Goal: Information Seeking & Learning: Learn about a topic

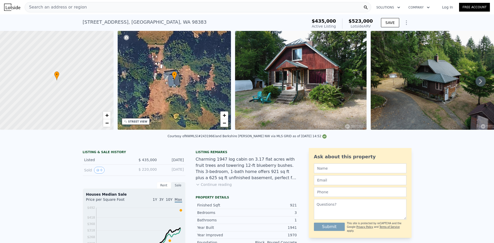
click at [88, 9] on div "Search an address or region" at bounding box center [198, 7] width 347 height 10
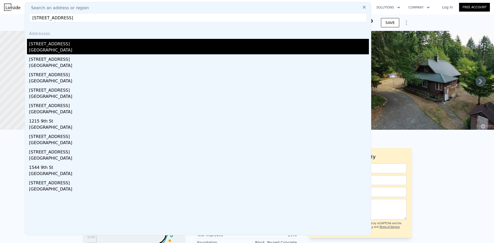
type input "[STREET_ADDRESS]"
drag, startPoint x: 58, startPoint y: 44, endPoint x: 202, endPoint y: 44, distance: 144.6
click at [58, 44] on div "[STREET_ADDRESS]" at bounding box center [199, 43] width 340 height 8
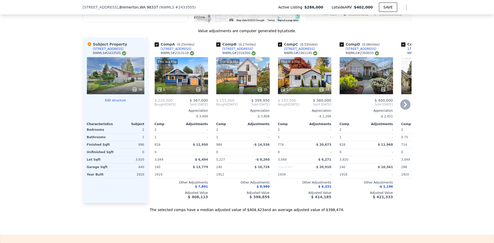
scroll to position [589, 0]
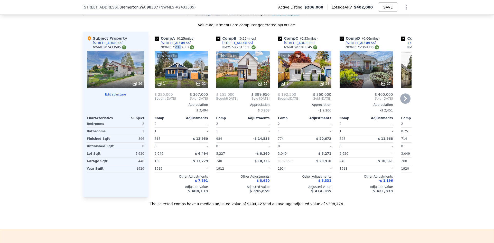
drag, startPoint x: 171, startPoint y: 51, endPoint x: 177, endPoint y: 51, distance: 5.9
click at [177, 49] on div "NWMLS # 2313118" at bounding box center [177, 47] width 33 height 4
click at [173, 35] on div "Comp A ( 0.25 miles) [STREET_ADDRESS] This is a Flip 1 31 $ 220,000 $ 367,000 B…" at bounding box center [182, 114] width 58 height 165
drag, startPoint x: 172, startPoint y: 51, endPoint x: 181, endPoint y: 50, distance: 9.4
click at [181, 49] on div "NWMLS # 2313118" at bounding box center [177, 47] width 33 height 4
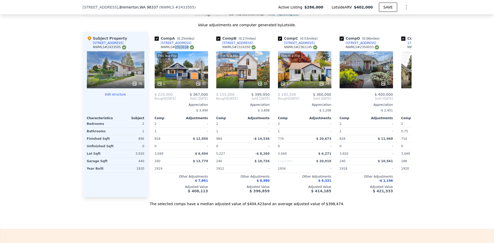
copy div "2313118"
drag, startPoint x: 234, startPoint y: 51, endPoint x: 245, endPoint y: 50, distance: 10.8
click at [245, 49] on div "NWMLS # 2316350" at bounding box center [238, 47] width 33 height 4
copy div "2316350"
click at [248, 45] on div "Comp B ( 0.27 miles) [STREET_ADDRESS] # 2316350" at bounding box center [242, 43] width 53 height 15
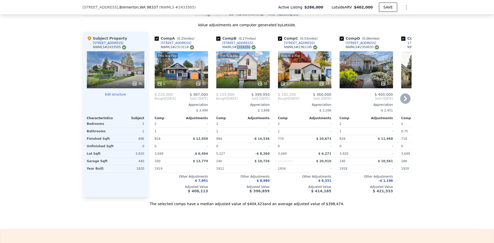
drag, startPoint x: 234, startPoint y: 51, endPoint x: 252, endPoint y: 43, distance: 19.6
click at [245, 49] on div "NWMLS # 2316350" at bounding box center [238, 47] width 33 height 4
copy div "2316350"
click at [239, 49] on div "NWMLS # 2316350" at bounding box center [238, 47] width 33 height 4
drag, startPoint x: 233, startPoint y: 52, endPoint x: 244, endPoint y: 52, distance: 10.8
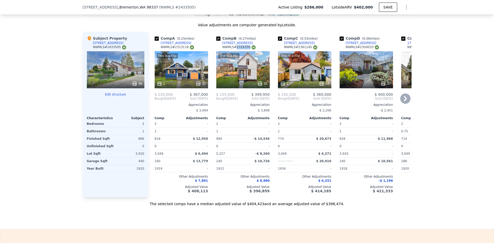
click at [244, 49] on div "NWMLS # 2316350" at bounding box center [238, 47] width 33 height 4
copy div "2316350"
drag, startPoint x: 357, startPoint y: 52, endPoint x: 368, endPoint y: 52, distance: 11.0
click at [368, 49] on div "NWMLS # 2350033" at bounding box center [362, 47] width 33 height 4
copy div "2350033"
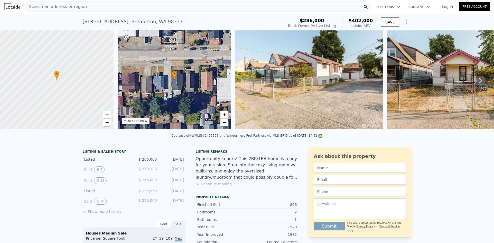
scroll to position [0, 0]
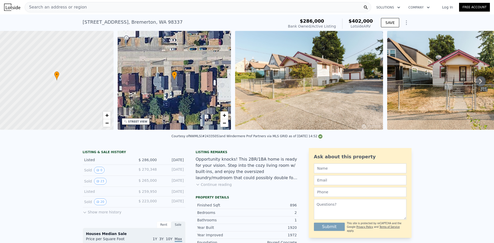
click at [111, 7] on div "Search an address or region" at bounding box center [198, 7] width 347 height 10
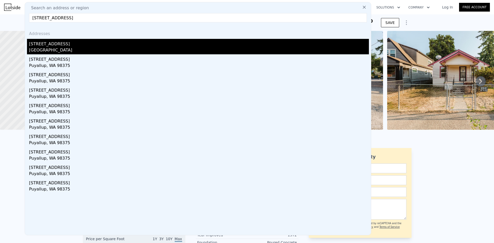
type input "[STREET_ADDRESS]"
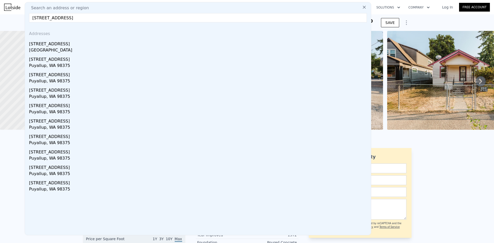
drag, startPoint x: 73, startPoint y: 44, endPoint x: 182, endPoint y: 44, distance: 109.7
click at [73, 44] on div "[STREET_ADDRESS]" at bounding box center [199, 43] width 340 height 8
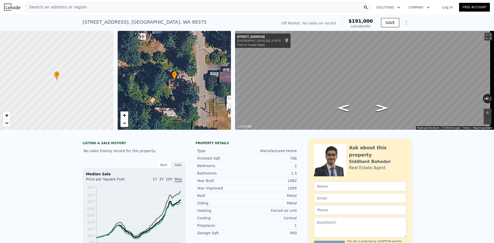
click at [109, 8] on div "Search an address or region" at bounding box center [198, 7] width 347 height 10
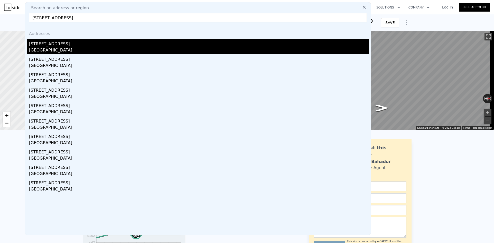
type input "[STREET_ADDRESS]"
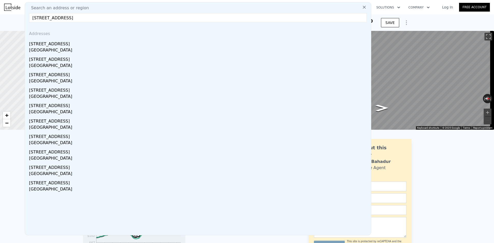
drag, startPoint x: 76, startPoint y: 46, endPoint x: 59, endPoint y: 45, distance: 17.0
click at [75, 46] on div "[STREET_ADDRESS]" at bounding box center [199, 43] width 340 height 8
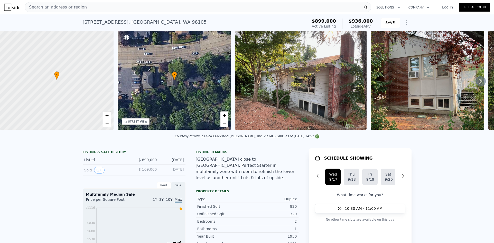
click at [129, 11] on div "Search an address or region" at bounding box center [198, 7] width 347 height 10
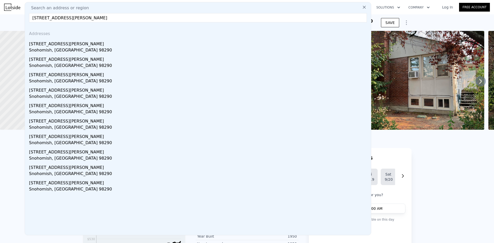
type input "[STREET_ADDRESS][PERSON_NAME]"
click at [77, 46] on div "[STREET_ADDRESS][PERSON_NAME]" at bounding box center [199, 43] width 340 height 8
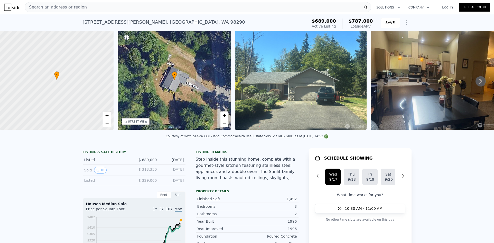
click at [126, 8] on div "Search an address or region" at bounding box center [198, 7] width 347 height 10
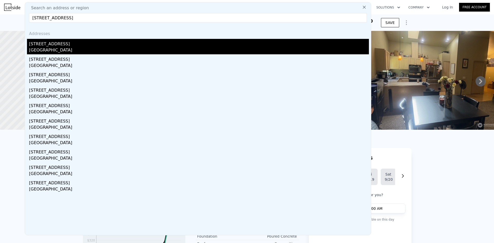
type input "[STREET_ADDRESS]"
click at [70, 44] on div "[STREET_ADDRESS]" at bounding box center [199, 43] width 340 height 8
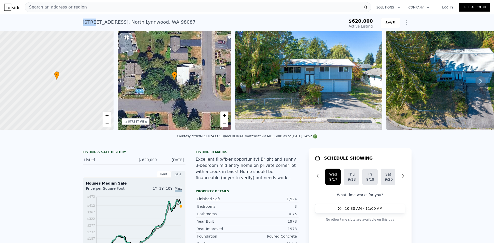
drag, startPoint x: 90, startPoint y: 22, endPoint x: 77, endPoint y: 21, distance: 13.2
click at [77, 21] on div "[STREET_ADDRESS] Active at $620k $620,000 Active Listing SAVE" at bounding box center [247, 22] width 494 height 16
copy div "15124"
type input "$ 774,000"
type input "$ 61,006"
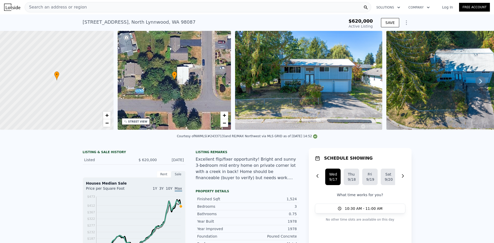
drag, startPoint x: 445, startPoint y: 174, endPoint x: 361, endPoint y: 3, distance: 191.2
click at [76, 7] on span "Search an address or region" at bounding box center [56, 7] width 62 height 6
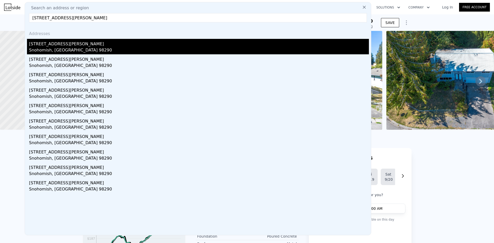
type input "[STREET_ADDRESS][PERSON_NAME]"
click at [78, 46] on div "[STREET_ADDRESS][PERSON_NAME]" at bounding box center [199, 43] width 340 height 8
type input "2"
type input "1"
type input "2.5"
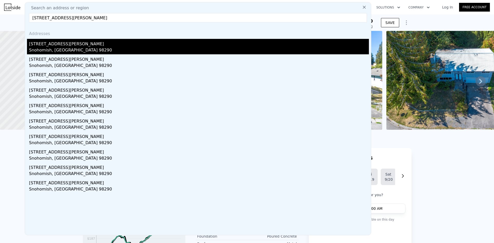
type input "1236"
type input "2048"
type input "14810"
type input "30492"
type input "$ 787,000"
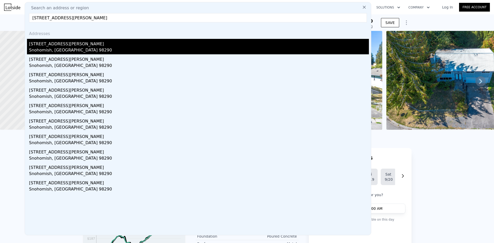
type input "-$ 1,909"
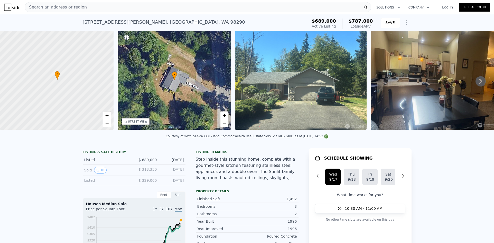
click at [108, 10] on div "Search an address or region" at bounding box center [198, 7] width 347 height 10
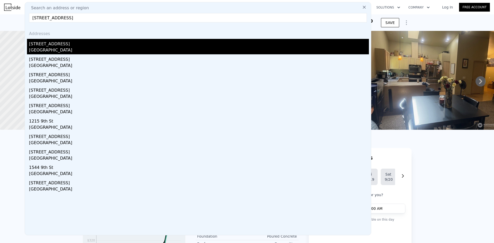
type input "[STREET_ADDRESS]"
click at [67, 45] on div "[STREET_ADDRESS]" at bounding box center [199, 43] width 340 height 8
type input "1"
type input "3"
type input "0.75"
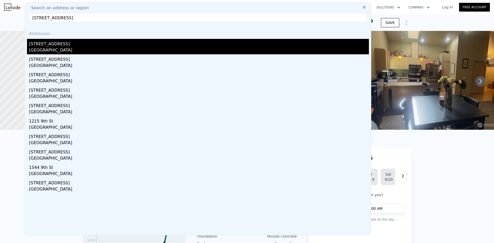
type input "2"
type input "714"
type input "1232"
type input "2178"
type input "6534"
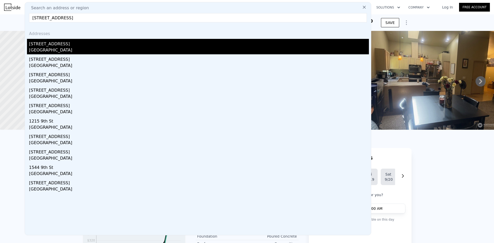
type input "$ 402,000"
type input "$ 68,705"
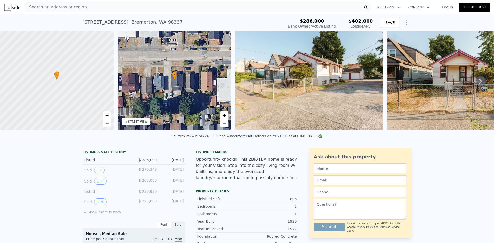
click at [107, 11] on div "Search an address or region" at bounding box center [198, 7] width 347 height 10
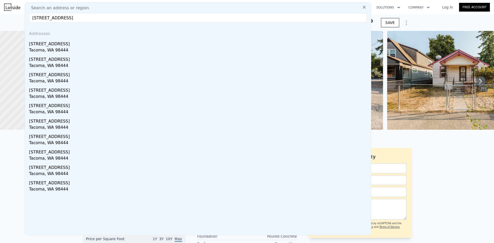
type input "[STREET_ADDRESS]"
click at [85, 47] on div "Tacoma, WA 98444" at bounding box center [199, 50] width 340 height 7
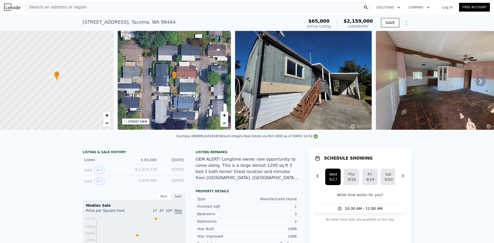
click at [86, 5] on div "Search an address or region" at bounding box center [198, 7] width 347 height 10
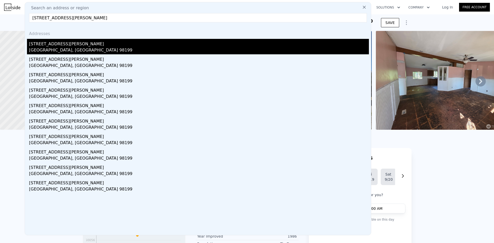
type input "[STREET_ADDRESS][PERSON_NAME]"
click at [80, 47] on div "[GEOGRAPHIC_DATA], [GEOGRAPHIC_DATA] 98199" at bounding box center [199, 50] width 340 height 7
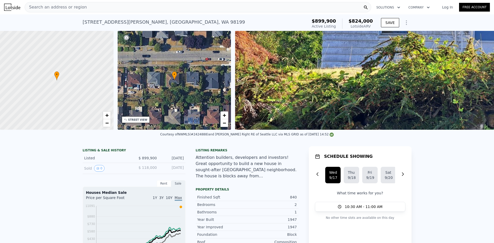
click at [88, 8] on div "Search an address or region" at bounding box center [198, 7] width 347 height 10
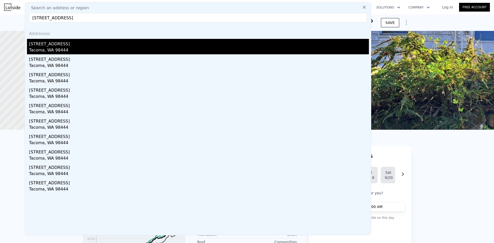
type input "[STREET_ADDRESS]"
click at [59, 44] on div "[STREET_ADDRESS]" at bounding box center [199, 43] width 340 height 8
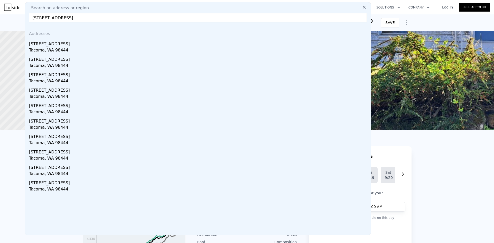
type input "1.75"
type input "2"
type input "1188"
type input "1508"
type input "0"
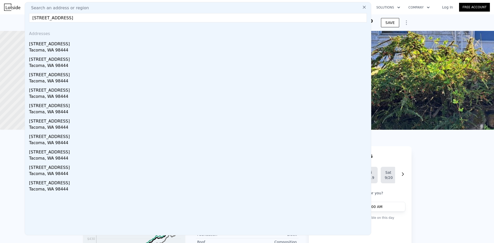
type input "0"
type input "$ 2,159,000"
type input "4"
type input "$ 1,932,794"
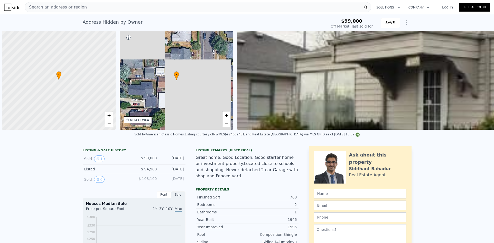
scroll to position [0, 2]
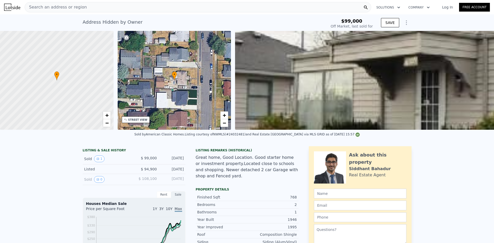
click at [294, 25] on div "Address Hidden by Owner Sold Jun 2004 for $99k" at bounding box center [204, 23] width 242 height 14
